Goal: Navigation & Orientation: Find specific page/section

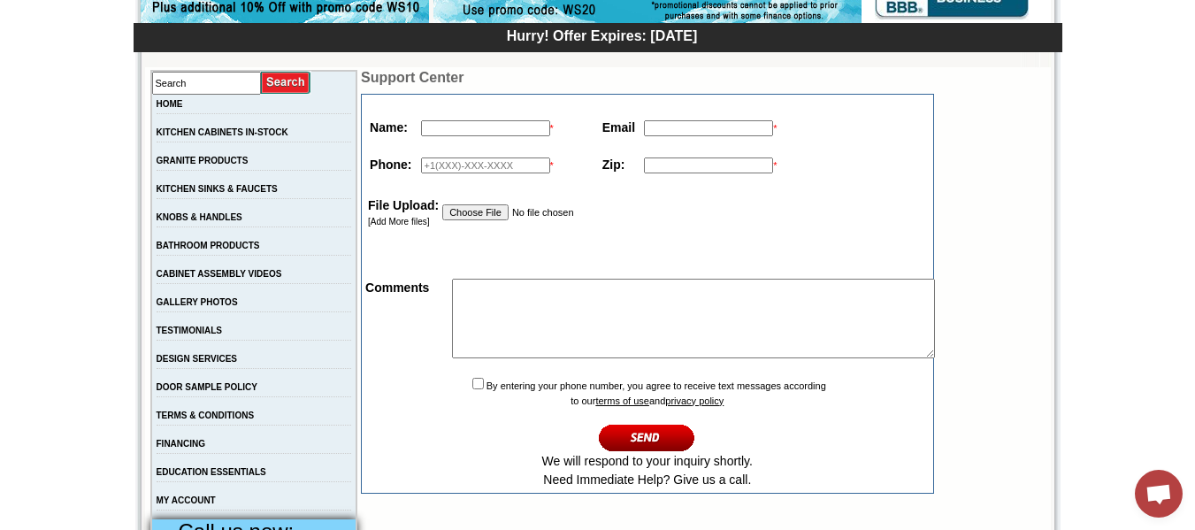
scroll to position [323, 0]
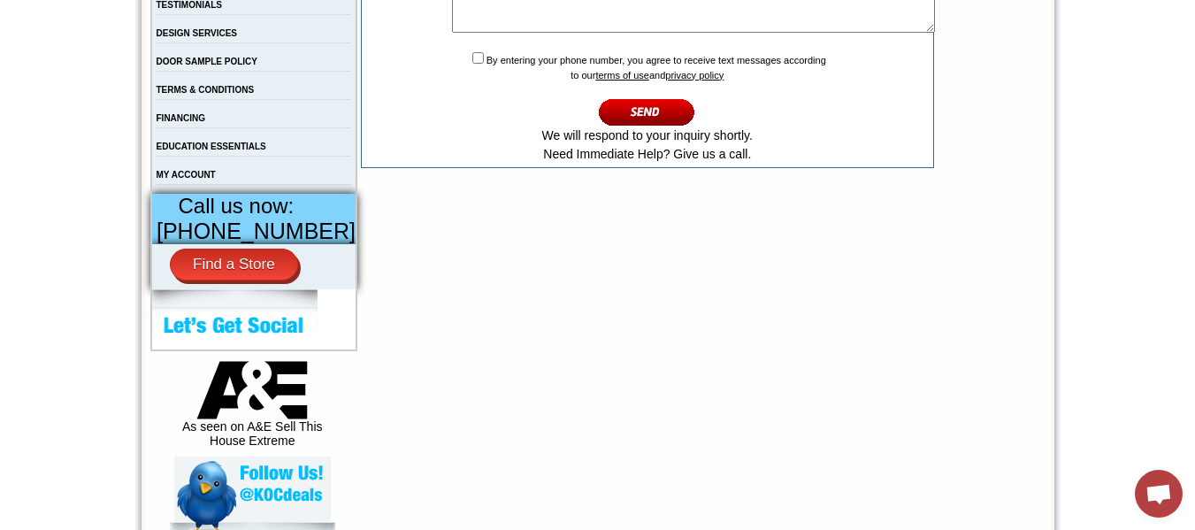
click at [87, 382] on body "[PHONE_NUMBER] Contact Us Find a Store Send Us a Design View Cart Shipping* Una…" at bounding box center [597, 362] width 1195 height 1915
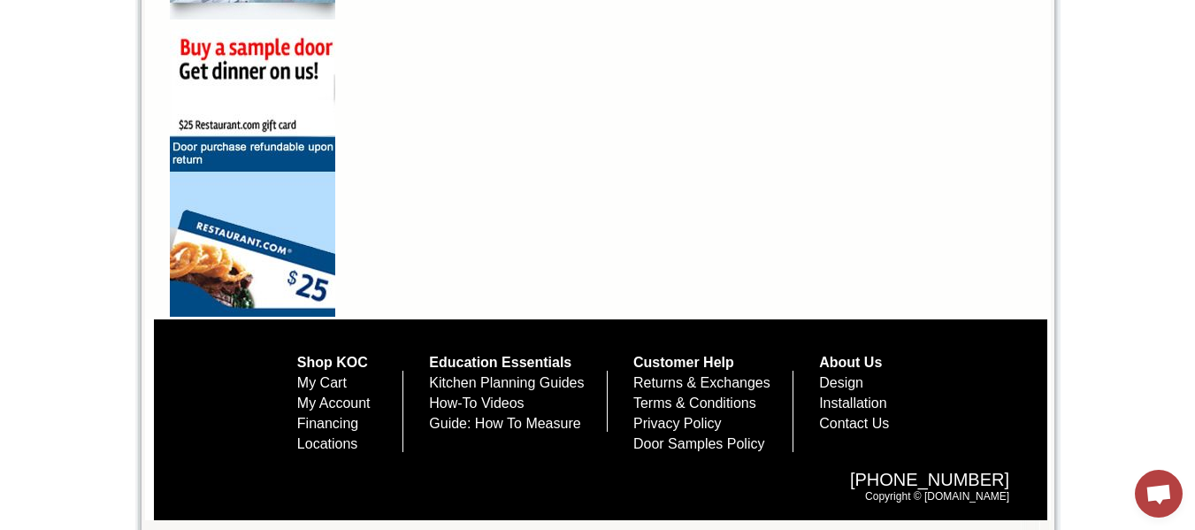
scroll to position [1411, 0]
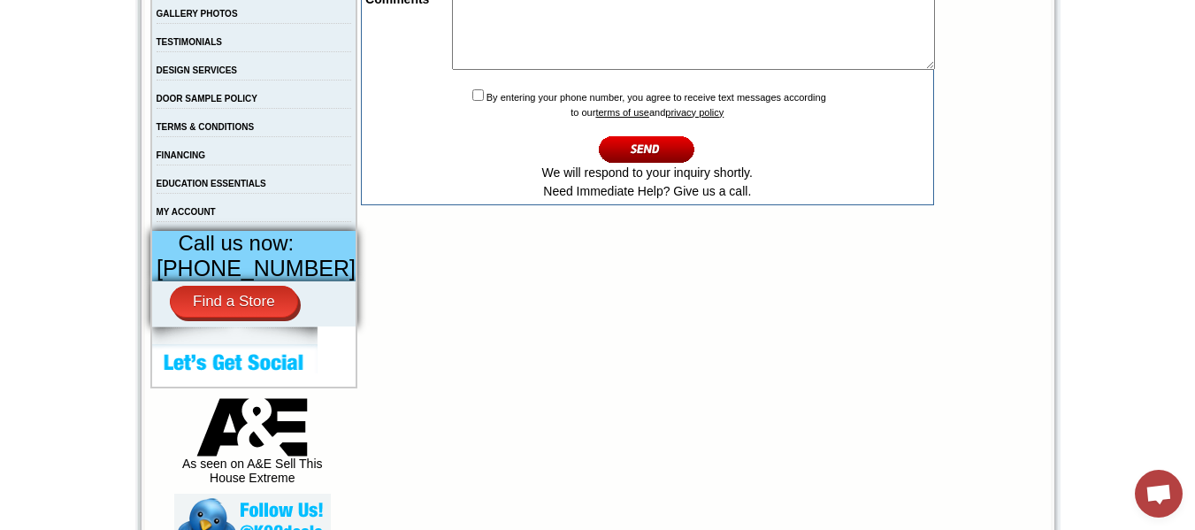
click at [62, 362] on body "[PHONE_NUMBER] Contact Us Find a Store Send Us a Design View Cart Shipping* Una…" at bounding box center [597, 399] width 1195 height 1915
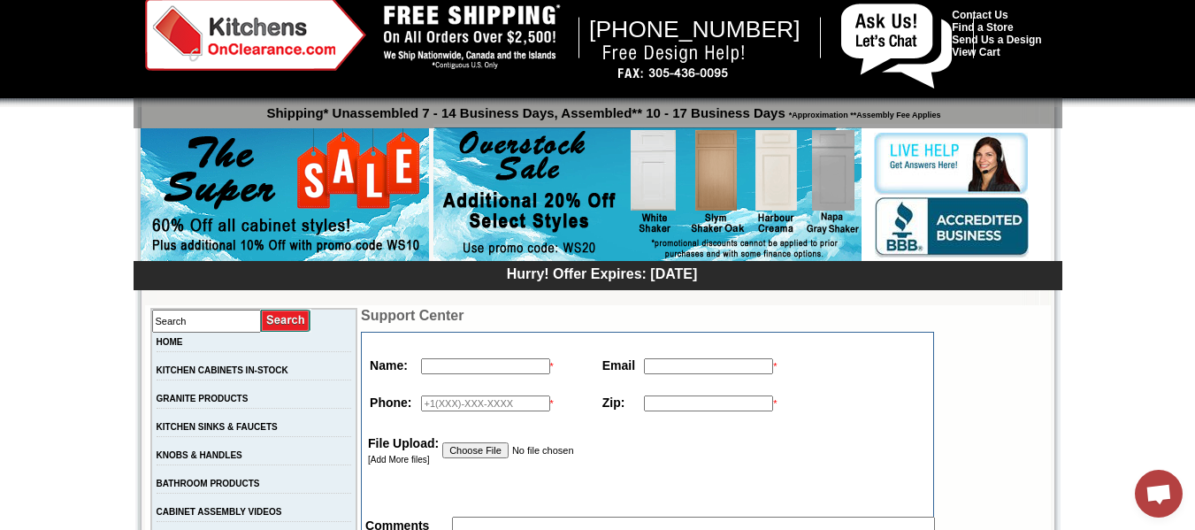
scroll to position [0, 0]
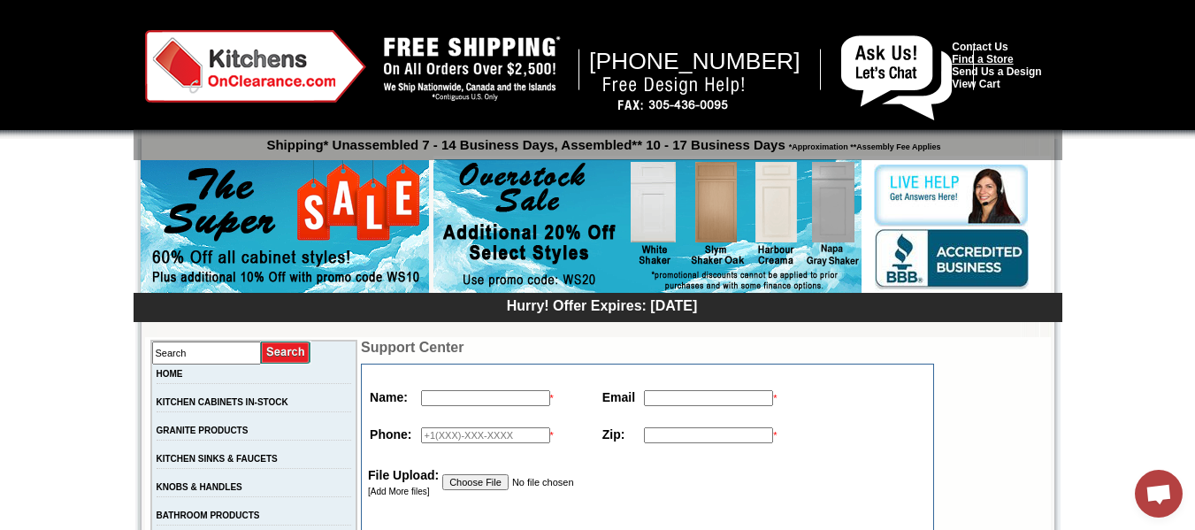
click at [986, 57] on link "Find a Store" at bounding box center [982, 59] width 61 height 12
